Goal: Navigation & Orientation: Find specific page/section

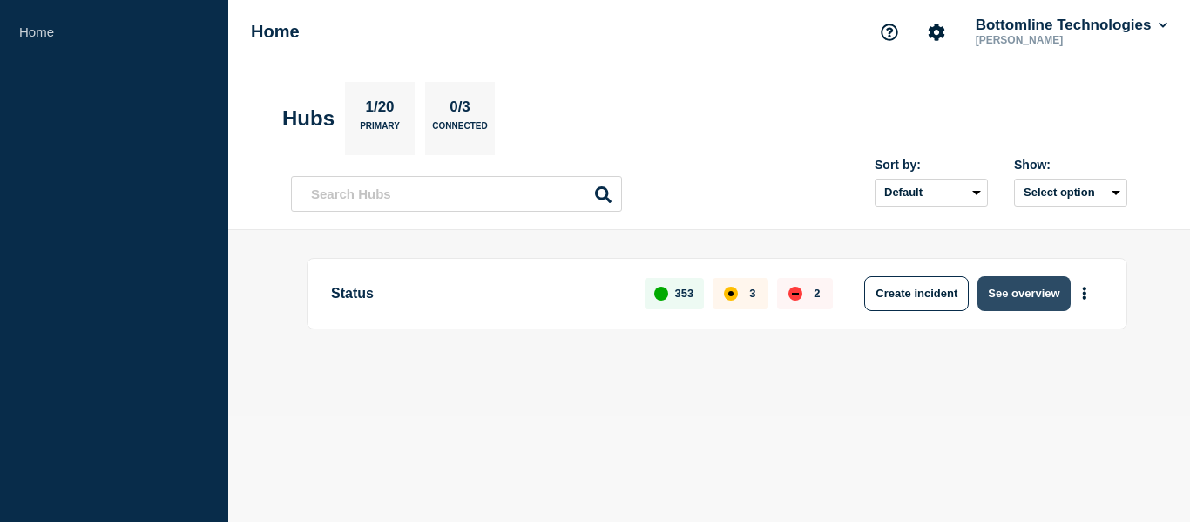
click at [1015, 305] on button "See overview" at bounding box center [1023, 293] width 92 height 35
click at [1027, 286] on button "See overview" at bounding box center [1023, 293] width 92 height 35
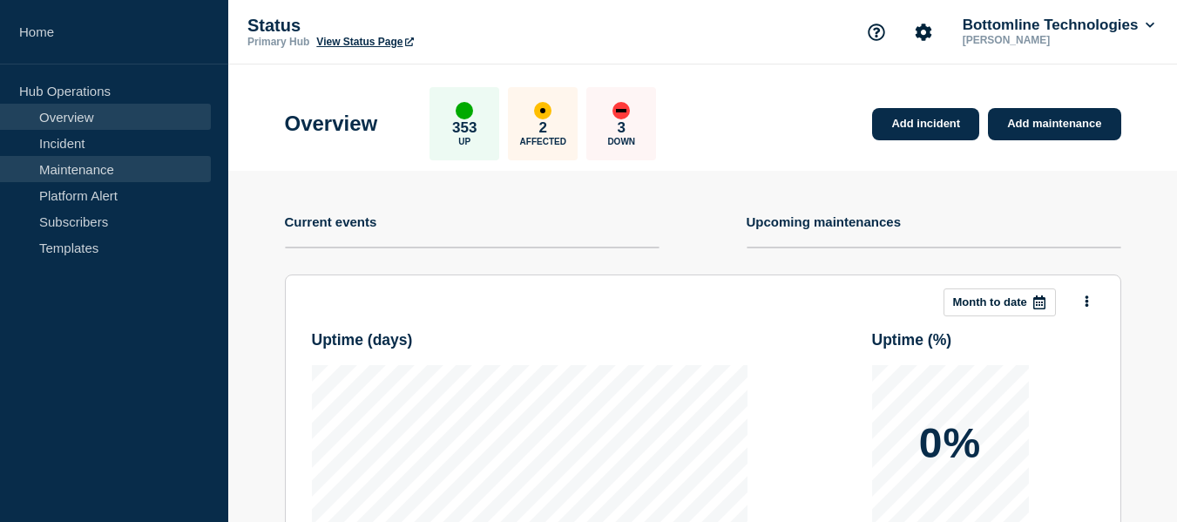
click at [75, 168] on link "Maintenance" at bounding box center [105, 169] width 211 height 26
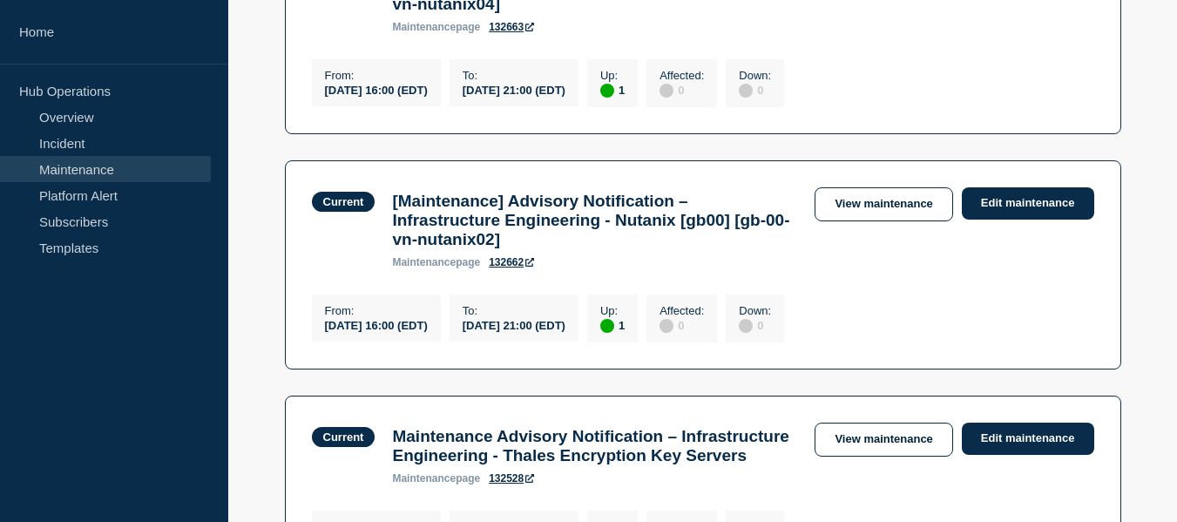
scroll to position [784, 0]
